Goal: Information Seeking & Learning: Check status

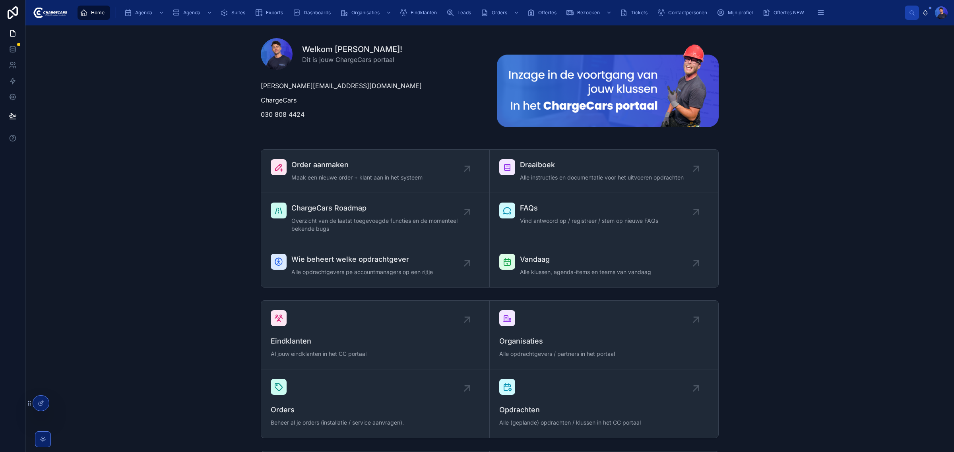
click at [128, 147] on div "Order aanmaken Maak een nieuwe order + klant aan in het systeem Draaiboek Alle …" at bounding box center [489, 218] width 915 height 145
click at [193, 146] on div "Welkom [PERSON_NAME]! Dit is jouw ChargeCars portaal [EMAIL_ADDRESS][DOMAIN_NAM…" at bounding box center [489, 427] width 928 height 805
click at [160, 153] on div "Order aanmaken Maak een nieuwe order + klant aan in het systeem Draaiboek Alle …" at bounding box center [489, 218] width 915 height 145
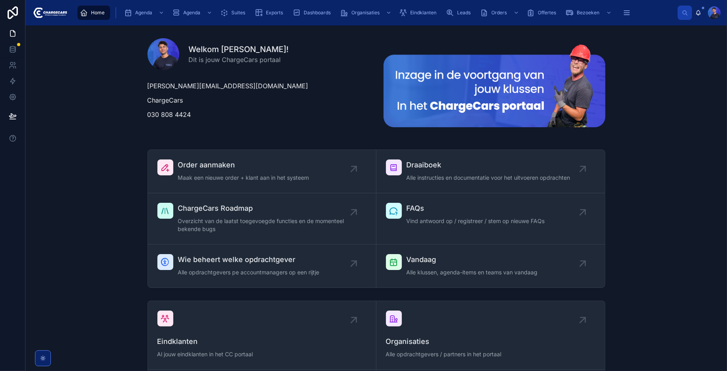
click at [353, 100] on p "ChargeCars" at bounding box center [258, 100] width 222 height 10
click at [96, 121] on div "Welkom [PERSON_NAME]! Dit is jouw ChargeCars portaal [EMAIL_ADDRESS][DOMAIN_NAM…" at bounding box center [376, 86] width 689 height 108
click at [322, 13] on span "Dashboards" at bounding box center [317, 13] width 27 height 6
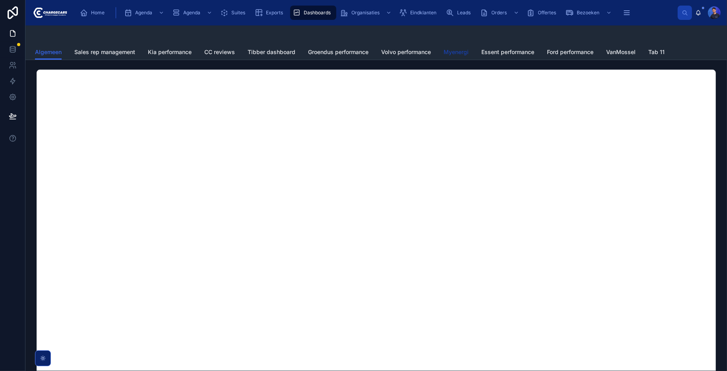
click at [454, 50] on span "Myenergi" at bounding box center [455, 52] width 25 height 8
click at [32, 66] on div at bounding box center [376, 255] width 689 height 378
click at [30, 62] on div at bounding box center [375, 284] width 701 height 448
click at [379, 62] on div at bounding box center [375, 284] width 701 height 448
click at [419, 12] on span "Eindklanten" at bounding box center [423, 13] width 26 height 6
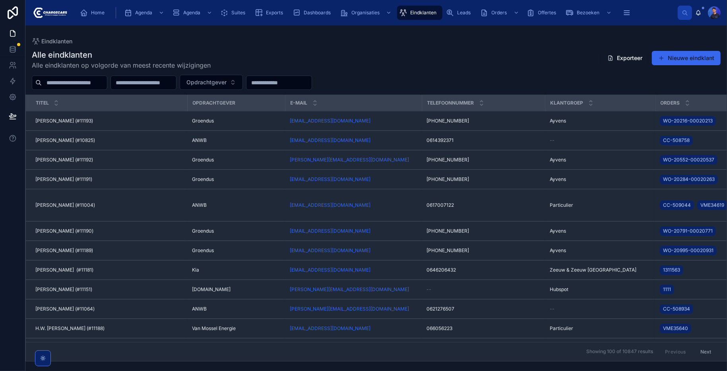
click at [107, 85] on input "text" at bounding box center [74, 82] width 65 height 11
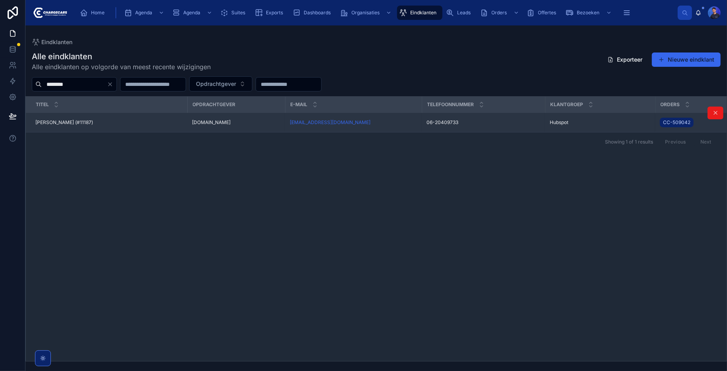
type input "********"
click at [119, 123] on div "[PERSON_NAME] (#11187) [PERSON_NAME] (#11187)" at bounding box center [108, 122] width 147 height 6
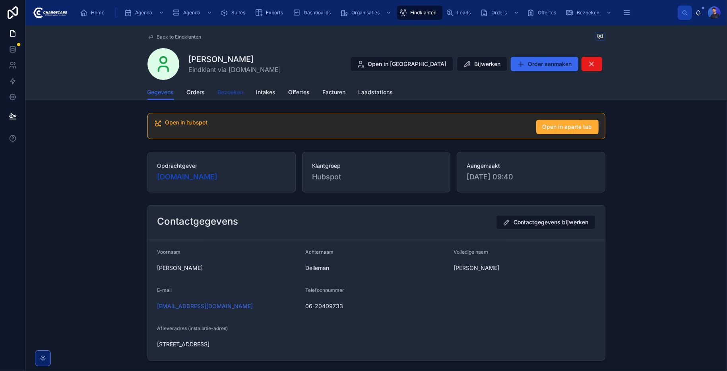
click at [228, 90] on span "Bezoeken" at bounding box center [231, 92] width 26 height 8
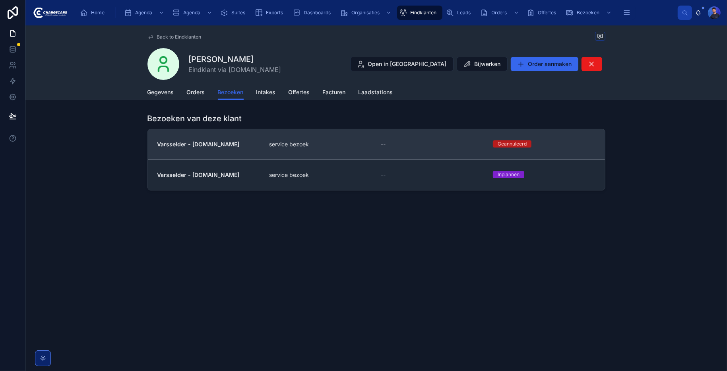
click at [355, 144] on div "service bezoek" at bounding box center [320, 144] width 103 height 8
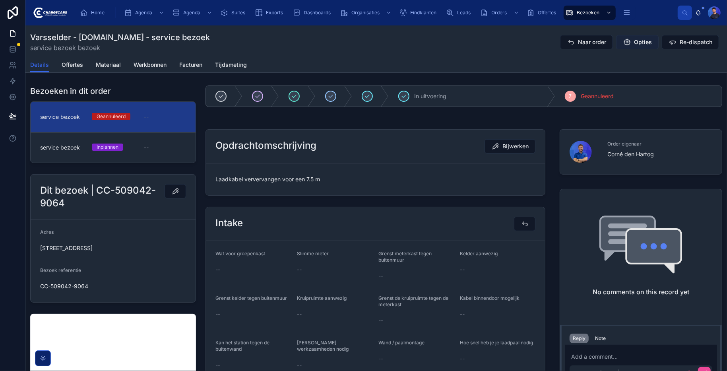
click at [641, 41] on span "Opties" at bounding box center [643, 42] width 18 height 8
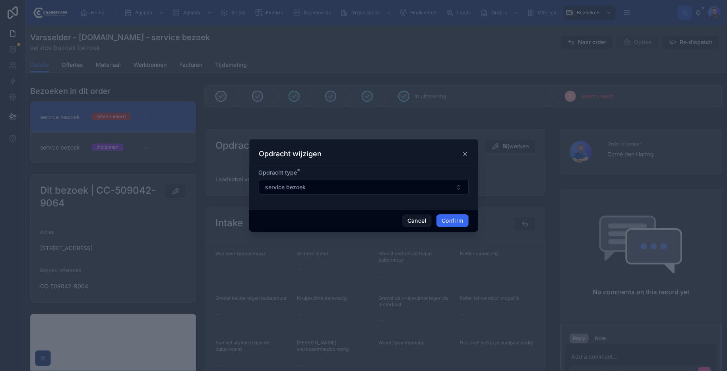
click at [463, 94] on div at bounding box center [363, 185] width 727 height 371
click at [464, 154] on icon at bounding box center [465, 154] width 6 height 6
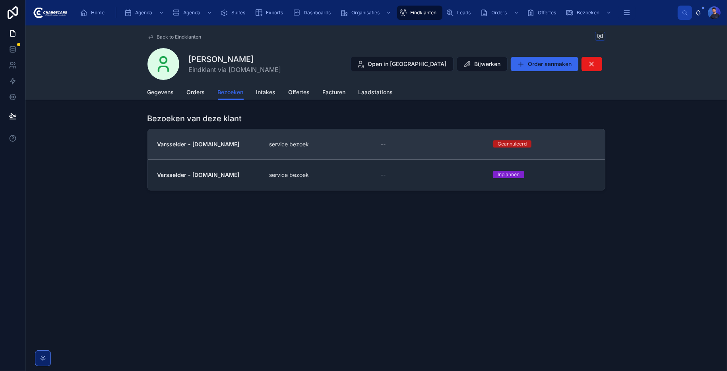
click at [349, 145] on div "service bezoek" at bounding box center [320, 144] width 103 height 8
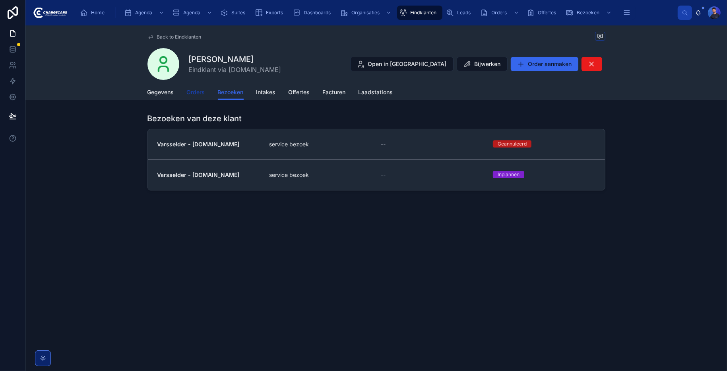
click at [201, 91] on span "Orders" at bounding box center [196, 92] width 18 height 8
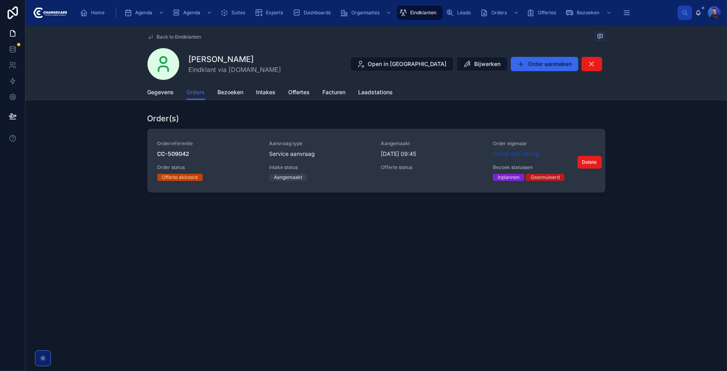
click at [434, 172] on div "Offerte status" at bounding box center [432, 169] width 103 height 10
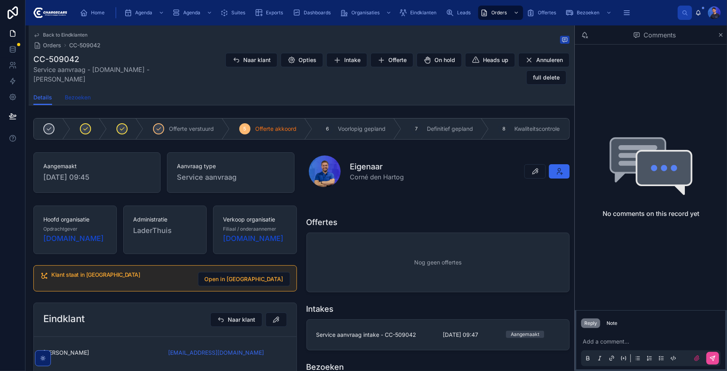
click at [80, 100] on span "Bezoeken" at bounding box center [78, 97] width 26 height 8
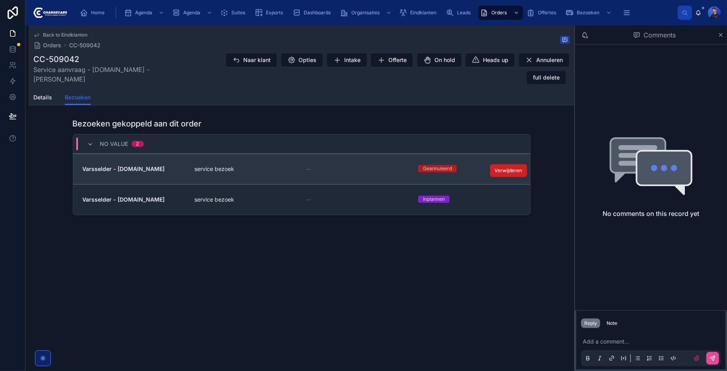
click at [506, 168] on span "Verwijderen" at bounding box center [508, 170] width 27 height 6
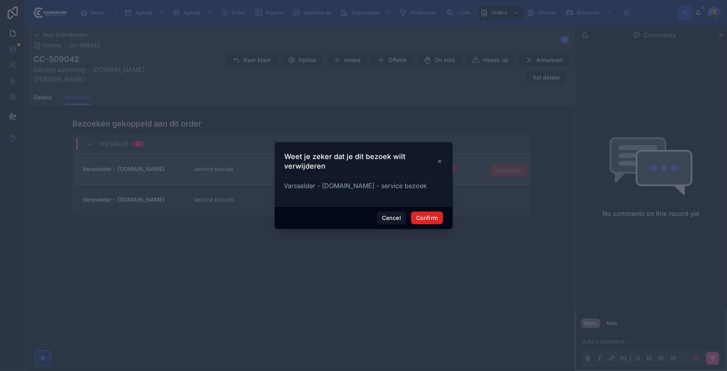
click at [431, 219] on button "Confirm" at bounding box center [427, 217] width 32 height 13
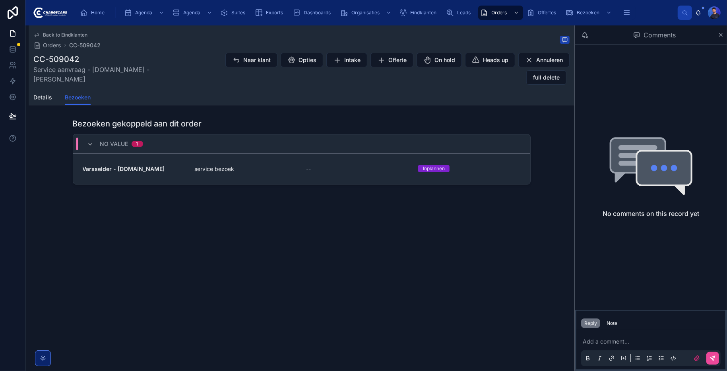
click at [298, 177] on link "Varsselder - [DOMAIN_NAME] service bezoek -- Inplannen Verwijderen" at bounding box center [301, 168] width 457 height 31
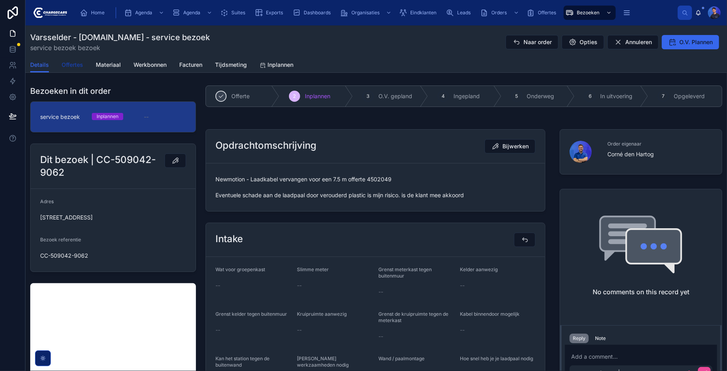
click at [70, 64] on span "Offertes" at bounding box center [72, 65] width 21 height 8
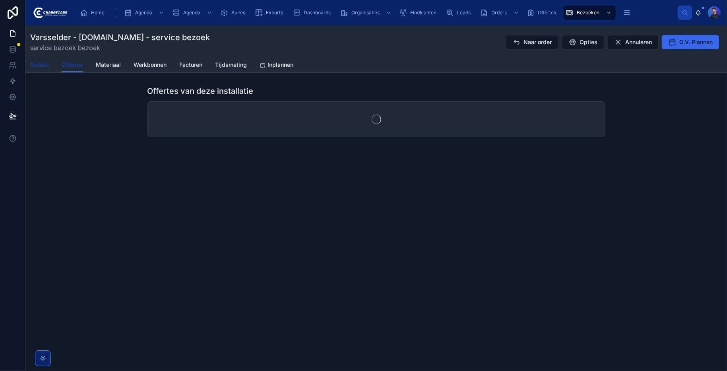
click at [41, 62] on span "Details" at bounding box center [39, 65] width 19 height 8
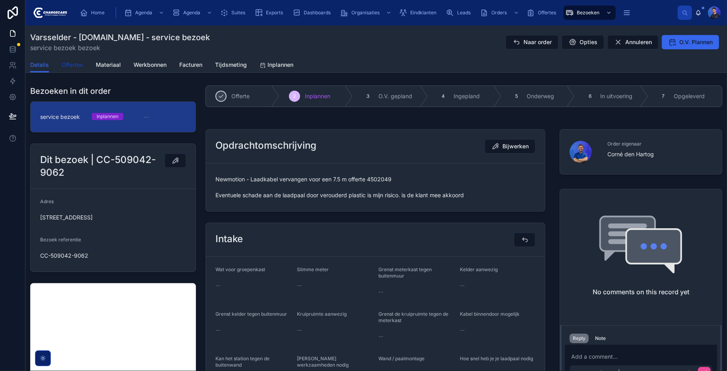
click at [72, 67] on span "Offertes" at bounding box center [72, 65] width 21 height 8
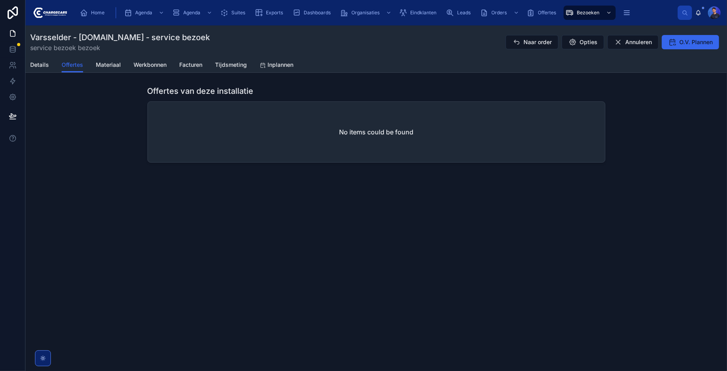
click at [94, 62] on div "Details Offertes Materiaal Werkbonnen Facturen Tijdsmeting Inplannen" at bounding box center [376, 64] width 692 height 15
click at [95, 64] on div "Details Offertes Materiaal Werkbonnen Facturen Tijdsmeting Inplannen" at bounding box center [376, 64] width 692 height 15
click at [31, 68] on span "Details" at bounding box center [39, 65] width 19 height 8
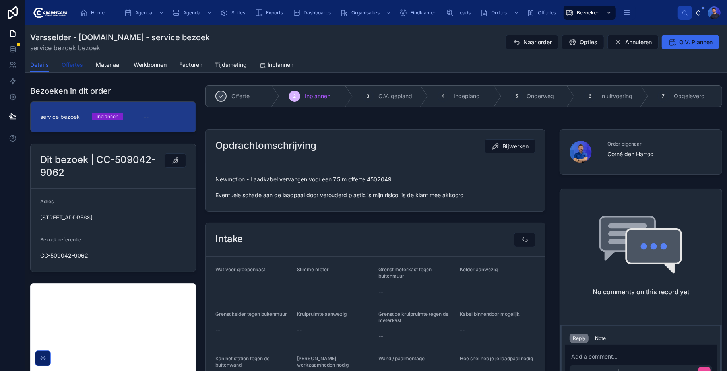
click at [82, 61] on span "Offertes" at bounding box center [72, 65] width 21 height 8
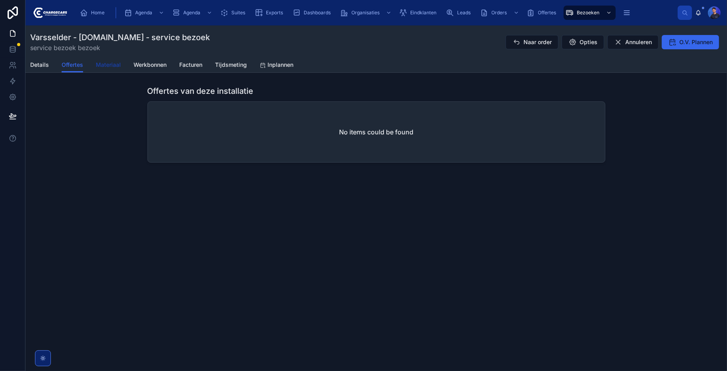
click at [110, 67] on span "Materiaal" at bounding box center [108, 65] width 25 height 8
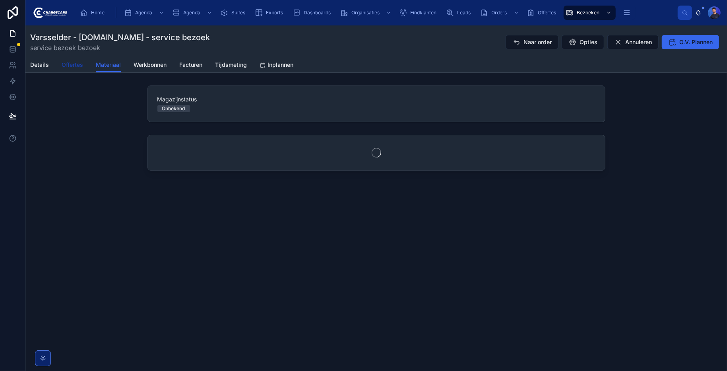
click at [66, 68] on span "Offertes" at bounding box center [72, 65] width 21 height 8
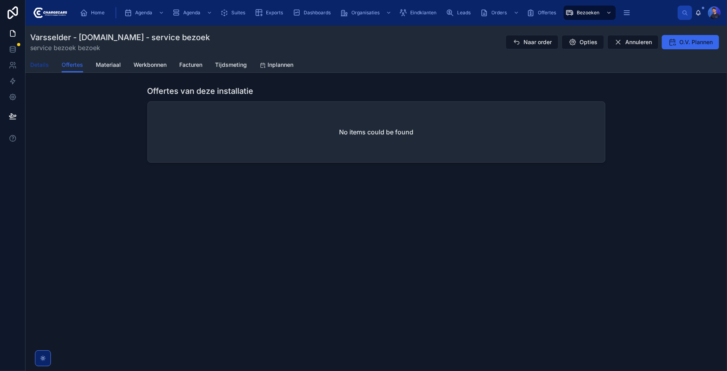
click at [46, 67] on span "Details" at bounding box center [39, 65] width 19 height 8
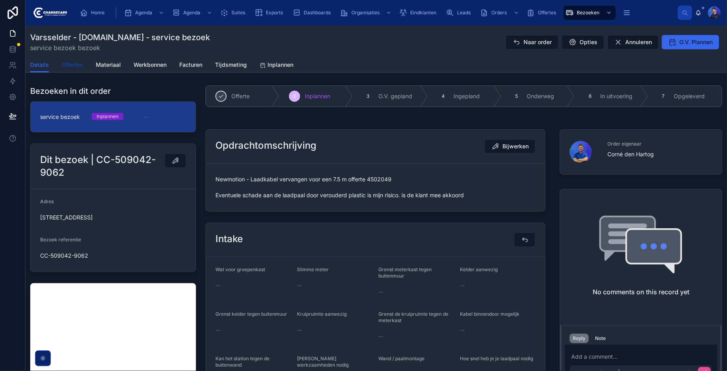
click at [75, 63] on span "Offertes" at bounding box center [72, 65] width 21 height 8
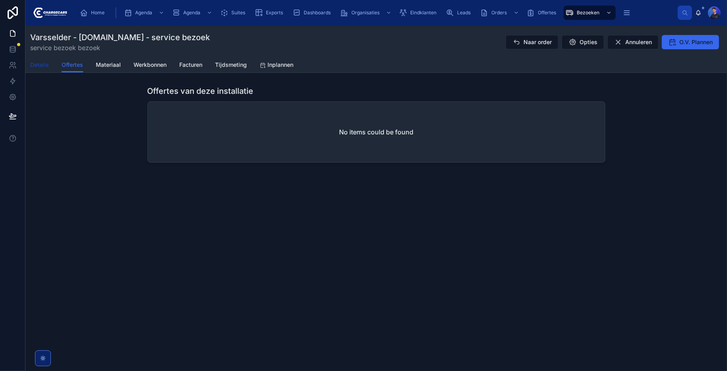
click at [38, 66] on span "Details" at bounding box center [39, 65] width 19 height 8
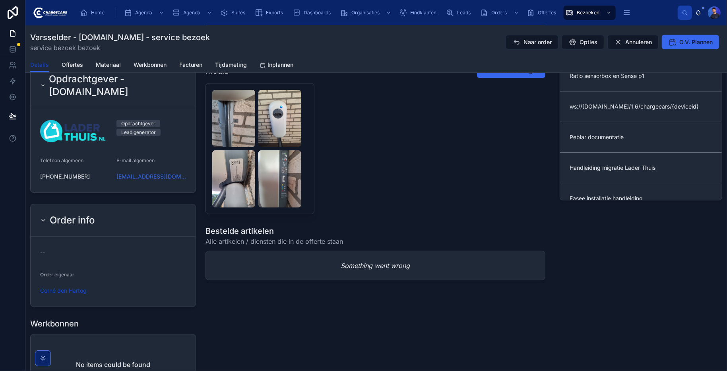
scroll to position [497, 0]
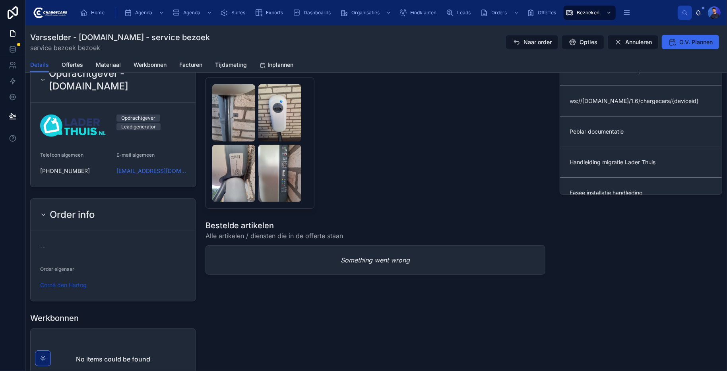
click at [377, 146] on div at bounding box center [375, 142] width 340 height 131
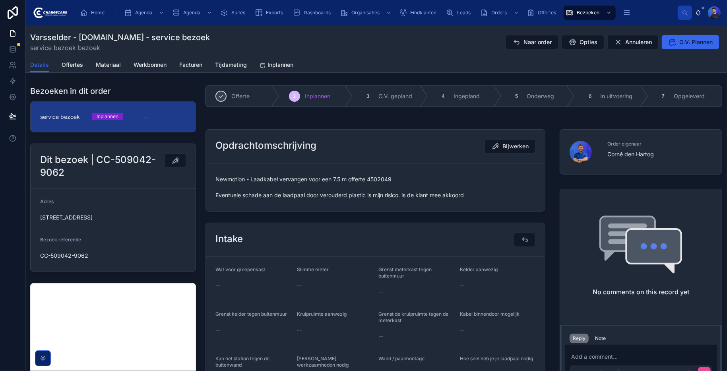
scroll to position [0, 0]
drag, startPoint x: 392, startPoint y: 174, endPoint x: 354, endPoint y: 181, distance: 38.3
click at [354, 181] on div "Newmotion - Laadkabel vervangen voor een 7.5 m offerte 4502049 Eventuele schade…" at bounding box center [375, 187] width 320 height 29
click at [370, 167] on form "Newmotion - Laadkabel vervangen voor een 7.5 m offerte 4502049 Eventuele schade…" at bounding box center [375, 187] width 339 height 48
click at [394, 173] on div "Newmotion - Laadkabel vervangen voor een 7.5 m offerte 4502049 Eventuele schade…" at bounding box center [375, 187] width 320 height 29
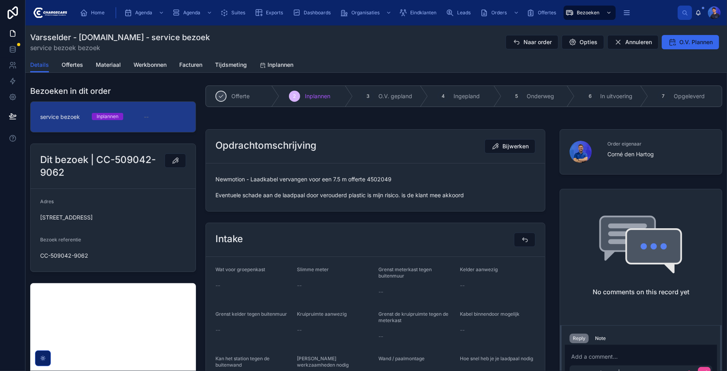
click at [375, 179] on span "Newmotion - Laadkabel vervangen voor een 7.5 m offerte 4502049 Eventuele schade…" at bounding box center [375, 187] width 320 height 24
click at [374, 179] on span "Newmotion - Laadkabel vervangen voor een 7.5 m offerte 4502049 Eventuele schade…" at bounding box center [375, 187] width 320 height 24
click at [398, 179] on span "Newmotion - Laadkabel vervangen voor een 7.5 m offerte 4502049 Eventuele schade…" at bounding box center [375, 187] width 320 height 24
drag, startPoint x: 99, startPoint y: 157, endPoint x: 116, endPoint y: 175, distance: 24.7
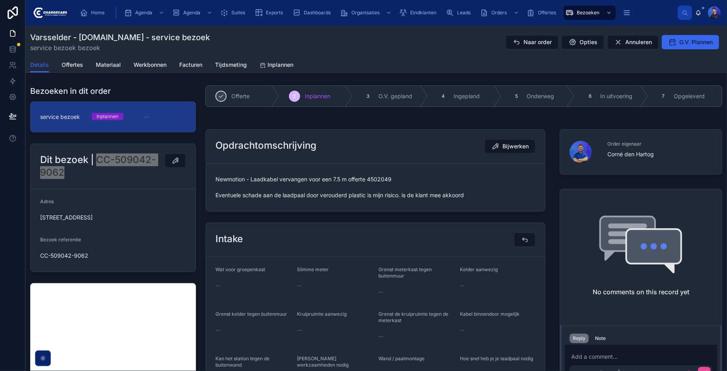
click at [116, 175] on h2 "Dit bezoek | CC-509042-9062" at bounding box center [102, 165] width 124 height 25
click at [121, 159] on h2 "Dit bezoek | CC-509042-9062" at bounding box center [102, 165] width 124 height 25
drag, startPoint x: 103, startPoint y: 158, endPoint x: 155, endPoint y: 171, distance: 53.7
click at [155, 171] on h2 "Dit bezoek | CC-509042-9062" at bounding box center [102, 165] width 124 height 25
click at [146, 180] on div "Dit bezoek | CC-509042-9062" at bounding box center [113, 166] width 165 height 45
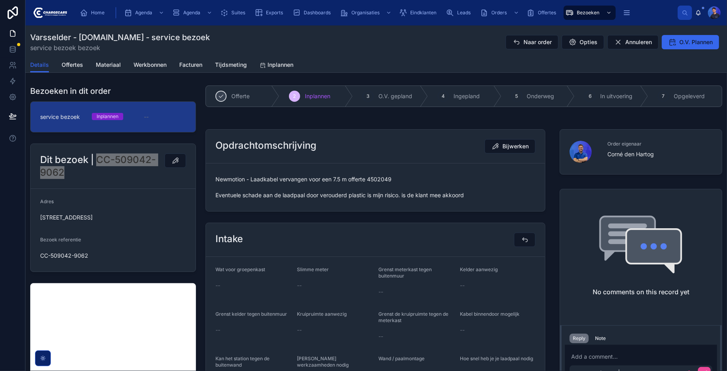
drag, startPoint x: 99, startPoint y: 156, endPoint x: 145, endPoint y: 178, distance: 51.5
click at [145, 178] on h2 "Dit bezoek | CC-509042-9062" at bounding box center [102, 165] width 124 height 25
click at [143, 176] on h2 "Dit bezoek | CC-509042-9062" at bounding box center [102, 165] width 124 height 25
click at [197, 184] on div "Dit bezoek | CC-509042-9062 Adres [STREET_ADDRESS] Bezoek referentie CC-509042-…" at bounding box center [112, 207] width 175 height 135
